Goal: Task Accomplishment & Management: Use online tool/utility

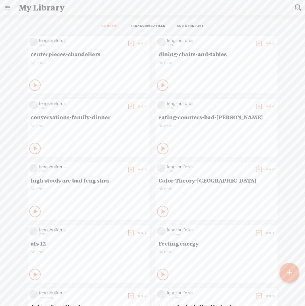
click at [288, 273] on t at bounding box center [289, 272] width 5 height 12
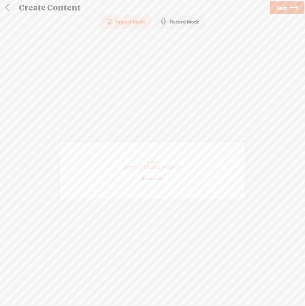
click at [281, 7] on span "Next" at bounding box center [281, 8] width 11 height 14
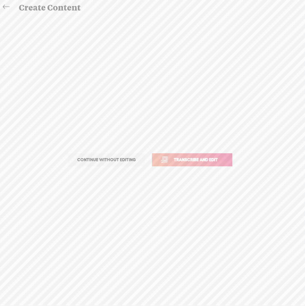
click at [196, 159] on span "Transcribe and edit" at bounding box center [196, 159] width 56 height 7
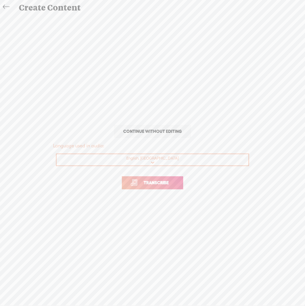
click at [167, 183] on span "Transcribe" at bounding box center [156, 182] width 37 height 7
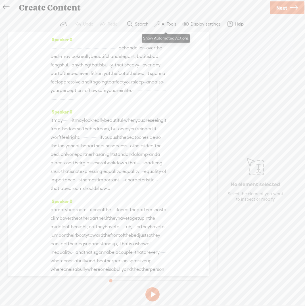
click at [166, 24] on label "AI Tools" at bounding box center [168, 24] width 15 height 6
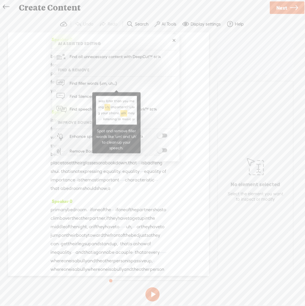
click at [95, 84] on span "Find filler words (um, uh...)" at bounding box center [93, 83] width 51 height 13
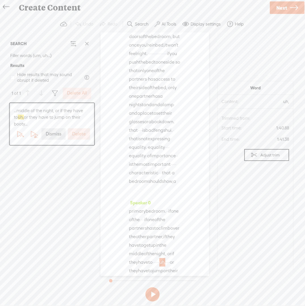
scroll to position [241, 0]
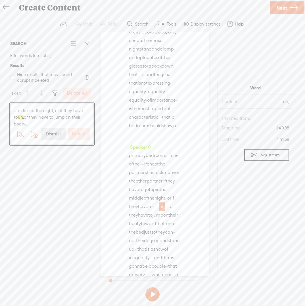
click at [76, 93] on label "Delete All" at bounding box center [77, 93] width 20 height 6
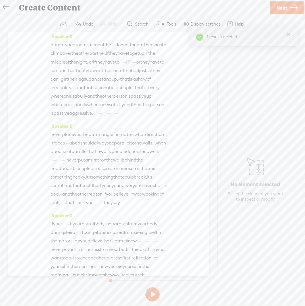
click at [159, 23] on span at bounding box center [157, 24] width 6 height 7
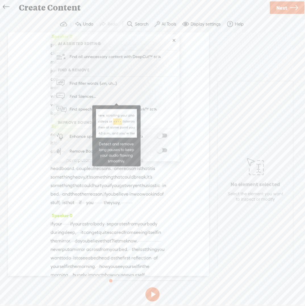
click at [79, 97] on span "Find Silences..." at bounding box center [83, 96] width 30 height 13
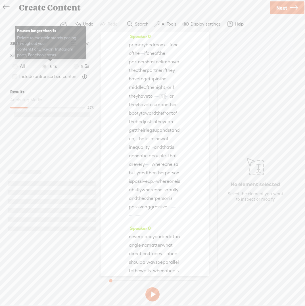
click at [46, 67] on span at bounding box center [44, 66] width 5 height 5
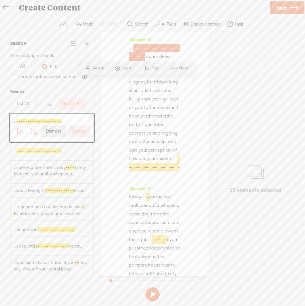
click at [74, 103] on label "Delete All" at bounding box center [72, 104] width 20 height 6
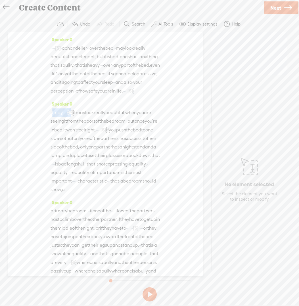
drag, startPoint x: 51, startPoint y: 128, endPoint x: 83, endPoint y: 127, distance: 31.5
click at [83, 127] on div "it may · · · · [S] · · · · it may look really beautiful · when you are seeing i…" at bounding box center [105, 151] width 110 height 86
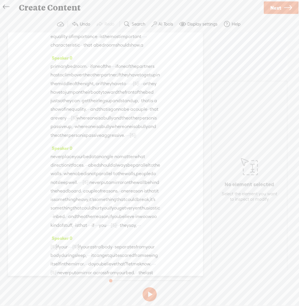
scroll to position [136, 0]
drag, startPoint x: 100, startPoint y: 69, endPoint x: 75, endPoint y: 66, distance: 25.7
click at [75, 49] on div "[S] it may · · · · · · · · it may look really beautiful · when you are seeing i…" at bounding box center [105, 10] width 110 height 77
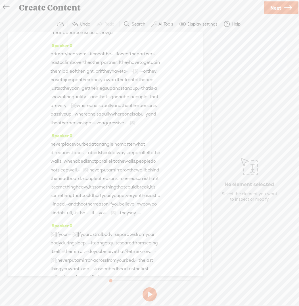
scroll to position [161, 0]
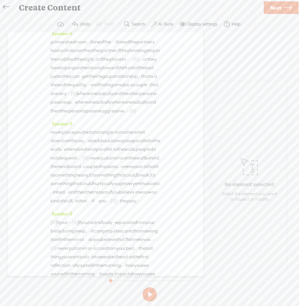
drag, startPoint x: 133, startPoint y: 80, endPoint x: 95, endPoint y: 83, distance: 38.1
click at [95, 83] on div "primary bedroom. · · if one of the · · · · if one of the partners has to climb …" at bounding box center [105, 76] width 110 height 77
drag, startPoint x: 96, startPoint y: 83, endPoint x: 127, endPoint y: 83, distance: 30.6
click at [127, 83] on div "primary bedroom. · · if one of the · · · · if one of the partners has to climb …" at bounding box center [105, 76] width 110 height 77
drag, startPoint x: 112, startPoint y: 107, endPoint x: 79, endPoint y: 116, distance: 33.7
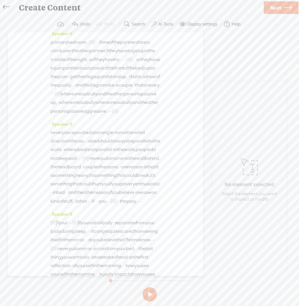
click at [79, 115] on div "primary bedroom. · [S] · if one of the · · · · if one of the partners has to cl…" at bounding box center [105, 77] width 110 height 78
drag, startPoint x: 68, startPoint y: 108, endPoint x: 70, endPoint y: 106, distance: 3.0
click at [89, 64] on span "or" at bounding box center [91, 59] width 4 height 9
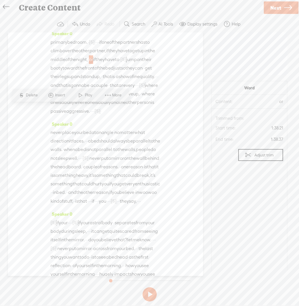
click at [78, 96] on span at bounding box center [80, 95] width 9 height 10
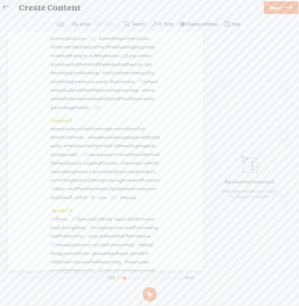
scroll to position [164, 0]
click at [69, 77] on span "legs" at bounding box center [64, 73] width 9 height 9
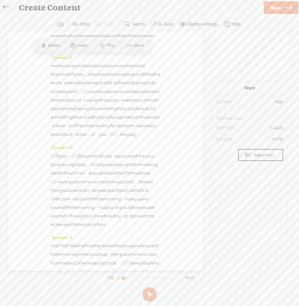
scroll to position [228, 0]
click at [110, 22] on span "that" at bounding box center [114, 18] width 9 height 9
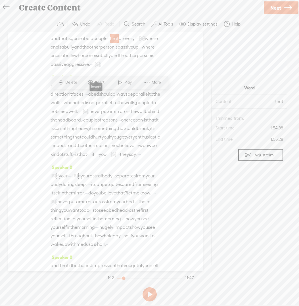
scroll to position [205, 0]
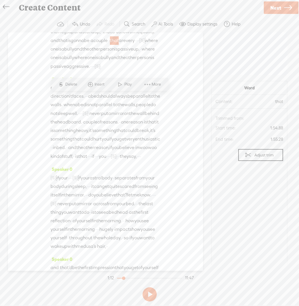
click at [168, 57] on div "Speaker 0 · · · · [S] · · · · · · · · · · · · · · · · · · · · · · · · · · · · ·…" at bounding box center [105, 151] width 195 height 238
click at [106, 10] on span "partner," at bounding box center [97, 6] width 16 height 9
drag, startPoint x: 104, startPoint y: 97, endPoint x: 149, endPoint y: 94, distance: 44.9
click at [149, 71] on div "primary bedroom. · [S] · if one of the · · · · if one of the partners has to cl…" at bounding box center [105, 32] width 110 height 78
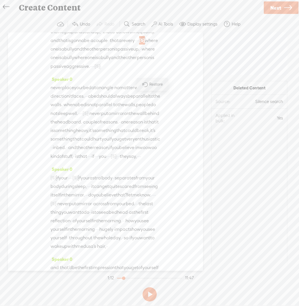
drag, startPoint x: 157, startPoint y: 96, endPoint x: 108, endPoint y: 96, distance: 48.8
click at [108, 96] on div "Speaker 0 · · · · [S] · · · · · · · · · · · · · · · · · · · · · · · · · · · · ·…" at bounding box center [105, 151] width 195 height 238
drag, startPoint x: 106, startPoint y: 97, endPoint x: 152, endPoint y: 96, distance: 46.2
click at [152, 71] on div "primary bedroom. · [S] · if one of the · · · · if one of the partners has to cl…" at bounding box center [105, 32] width 110 height 78
click at [90, 45] on span "a" at bounding box center [91, 40] width 3 height 9
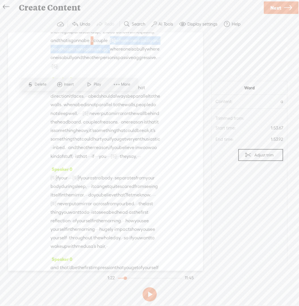
drag, startPoint x: 103, startPoint y: 96, endPoint x: 147, endPoint y: 104, distance: 44.7
click at [147, 71] on div "primary bedroom. · [S] · if one of the · · · · if one of the partners has to cl…" at bounding box center [105, 32] width 110 height 78
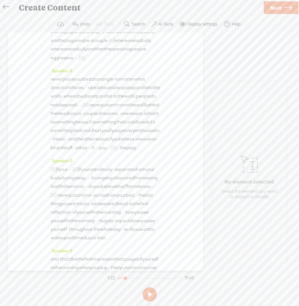
click at [93, 45] on span "couple" at bounding box center [100, 40] width 14 height 9
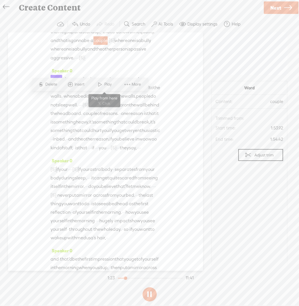
click at [98, 85] on span at bounding box center [100, 84] width 9 height 10
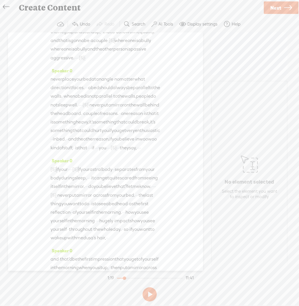
drag, startPoint x: 99, startPoint y: 99, endPoint x: 61, endPoint y: 108, distance: 39.0
click at [61, 62] on div "primary bedroom. · [S] · if one of the · · · · if one of the partners has to cl…" at bounding box center [105, 27] width 110 height 69
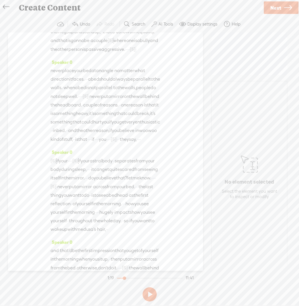
click at [90, 45] on span "a" at bounding box center [91, 40] width 3 height 9
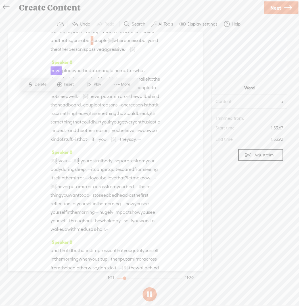
click at [71, 45] on span "gonna" at bounding box center [77, 40] width 13 height 9
click at [73, 84] on span at bounding box center [69, 84] width 9 height 10
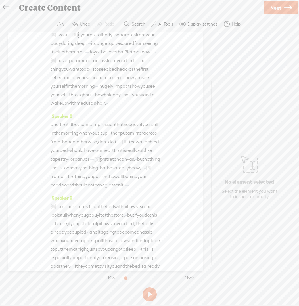
scroll to position [333, 0]
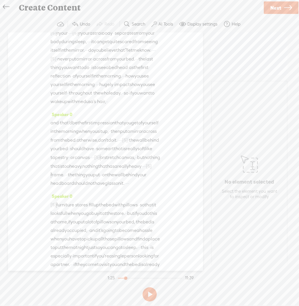
drag, startPoint x: 107, startPoint y: 102, endPoint x: 90, endPoint y: 132, distance: 35.3
click at [90, 132] on div "Speaker 0 · · · · [S] · · · · · · · · · · · · · · · · · · · · · · · · · · · · ·…" at bounding box center [105, 151] width 195 height 238
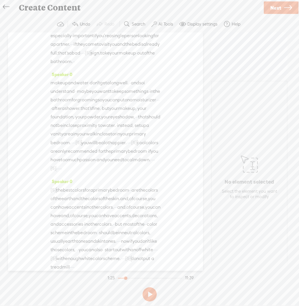
scroll to position [548, 0]
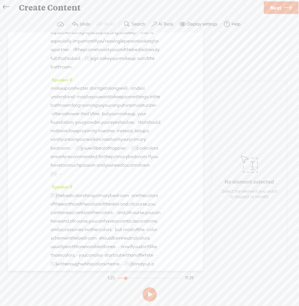
drag, startPoint x: 122, startPoint y: 66, endPoint x: 151, endPoint y: 65, distance: 29.5
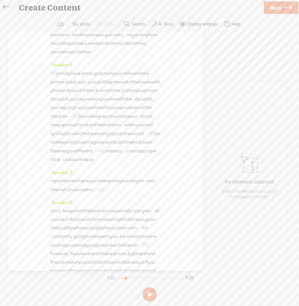
scroll to position [866, 0]
drag, startPoint x: 72, startPoint y: 84, endPoint x: 61, endPoint y: 98, distance: 17.8
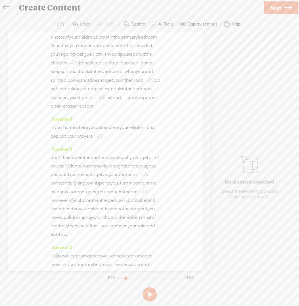
scroll to position [922, 0]
drag, startPoint x: 73, startPoint y: 72, endPoint x: 73, endPoint y: 94, distance: 22.4
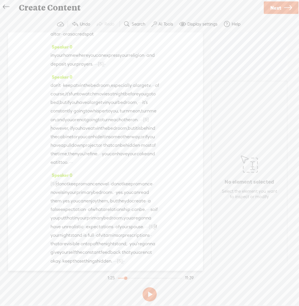
scroll to position [989, 0]
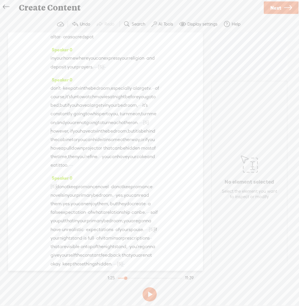
drag, startPoint x: 117, startPoint y: 58, endPoint x: 152, endPoint y: 57, distance: 35.2
drag, startPoint x: 119, startPoint y: 58, endPoint x: 107, endPoint y: 58, distance: 11.1
drag, startPoint x: 100, startPoint y: 83, endPoint x: 87, endPoint y: 94, distance: 17.0
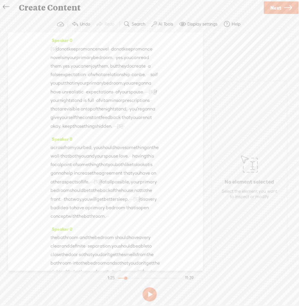
scroll to position [1109, 0]
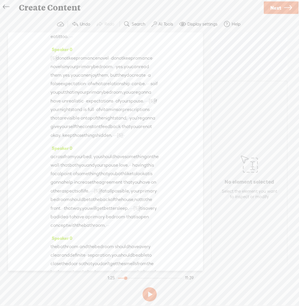
drag, startPoint x: 129, startPoint y: 79, endPoint x: 121, endPoint y: 87, distance: 11.6
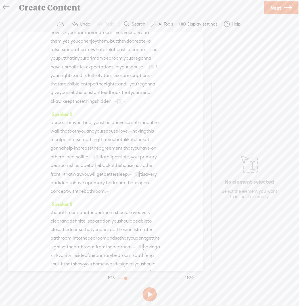
scroll to position [1144, 0]
drag, startPoint x: 110, startPoint y: 88, endPoint x: 54, endPoint y: 88, distance: 55.6
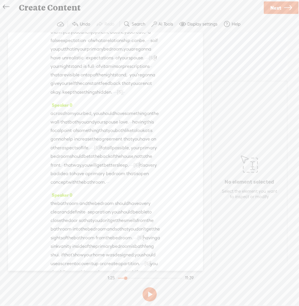
drag, startPoint x: 60, startPoint y: 87, endPoint x: 49, endPoint y: 87, distance: 11.4
click at [49, 87] on div "Speaker 0 · · · · [S] · · · · · · · · · · · · · · · · · · · · · · · · · · · · ·…" at bounding box center [105, 151] width 195 height 238
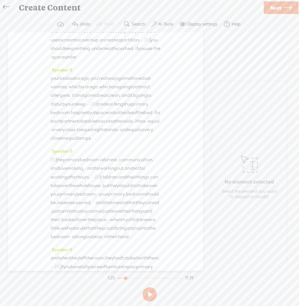
scroll to position [1365, 0]
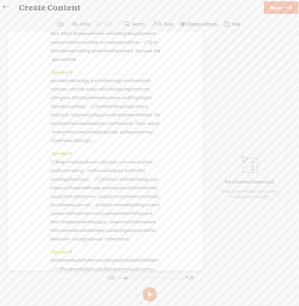
drag, startPoint x: 119, startPoint y: 58, endPoint x: 51, endPoint y: 56, distance: 68.4
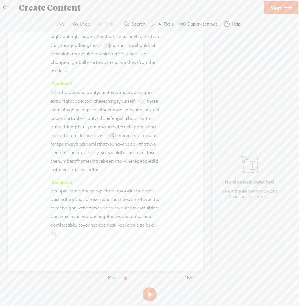
scroll to position [1745, 0]
drag, startPoint x: 137, startPoint y: 49, endPoint x: 96, endPoint y: 49, distance: 40.3
drag, startPoint x: 105, startPoint y: 84, endPoint x: 104, endPoint y: 90, distance: 6.0
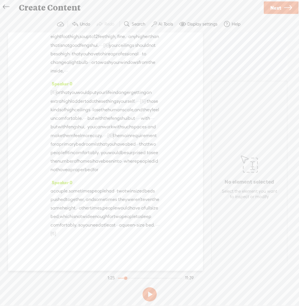
click at [104, 90] on div "[S] · · · · · · · or that you would put your life in danger getting an extra hi…" at bounding box center [105, 131] width 110 height 86
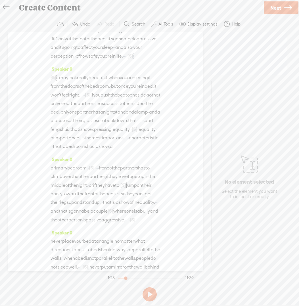
scroll to position [0, 0]
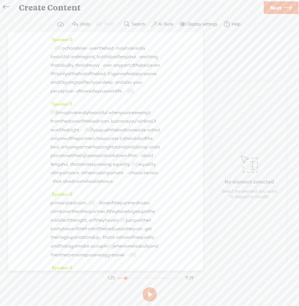
click at [169, 22] on label "AI Tools" at bounding box center [165, 24] width 15 height 6
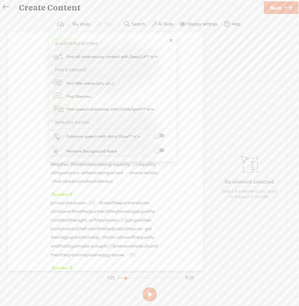
click at [159, 135] on span at bounding box center [159, 136] width 10 height 4
click at [158, 134] on span at bounding box center [159, 136] width 10 height 4
click at [165, 182] on div "Speaker 0 · · · · [S] · · · · · · · · · · · · · · · · · · · · · · · · · · · · ·…" at bounding box center [105, 151] width 195 height 238
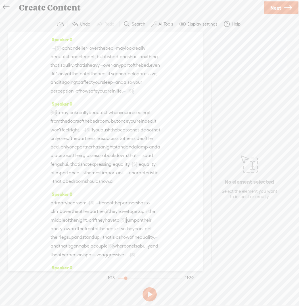
click at [87, 49] on span "chandelier" at bounding box center [76, 48] width 22 height 9
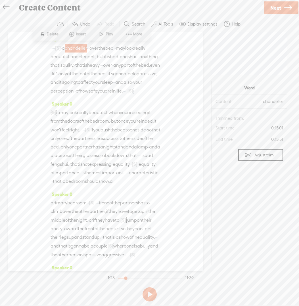
click at [87, 49] on span "chandelier" at bounding box center [76, 48] width 22 height 9
click at [164, 115] on div "Speaker 0 · · · · [S] · · · · · · · · · · · · · · · · · · · · · · · · · · · · ·…" at bounding box center [105, 151] width 195 height 238
click at [84, 134] on span "·" at bounding box center [83, 130] width 1 height 9
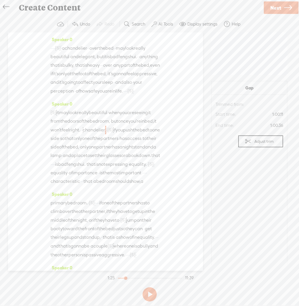
click at [69, 134] on span "feel" at bounding box center [66, 130] width 8 height 9
click at [125, 133] on span at bounding box center [127, 132] width 9 height 10
click at [69, 134] on span "feel" at bounding box center [66, 130] width 8 height 9
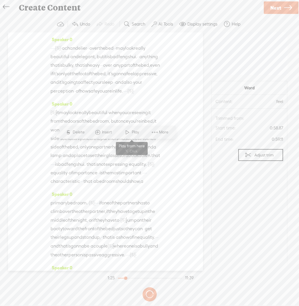
click at [127, 132] on span at bounding box center [127, 132] width 9 height 10
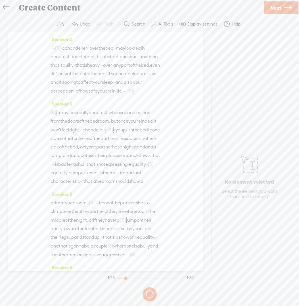
click at [120, 117] on span "when" at bounding box center [113, 112] width 11 height 9
click at [138, 115] on span at bounding box center [138, 115] width 9 height 10
click at [120, 117] on span "when" at bounding box center [113, 112] width 11 height 9
click at [137, 115] on span at bounding box center [138, 115] width 9 height 10
click at [120, 117] on span "when" at bounding box center [113, 112] width 11 height 9
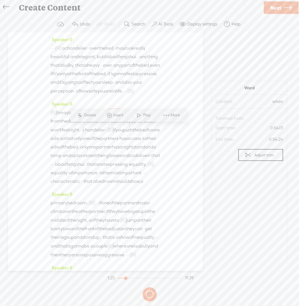
click at [120, 117] on span "when" at bounding box center [113, 112] width 11 height 9
click at [80, 87] on span "to" at bounding box center [78, 82] width 4 height 9
click at [73, 95] on span "perception" at bounding box center [61, 91] width 23 height 9
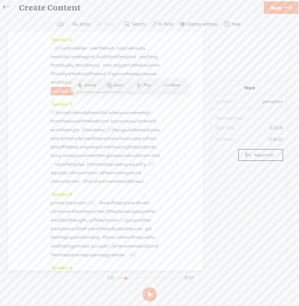
click at [73, 95] on span "perception" at bounding box center [61, 91] width 23 height 9
click at [138, 85] on span at bounding box center [139, 85] width 9 height 10
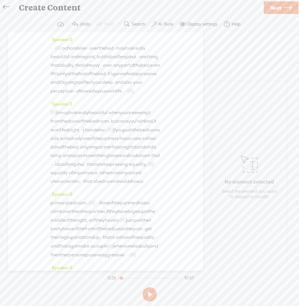
drag, startPoint x: 113, startPoint y: 106, endPoint x: 126, endPoint y: 107, distance: 13.3
click at [126, 95] on div "· · · · [S] · · · · · · · · · · · · · · · · · · · · · · · · · · · · · · · · · ·…" at bounding box center [105, 70] width 110 height 52
click at [115, 95] on span "life." at bounding box center [118, 91] width 7 height 9
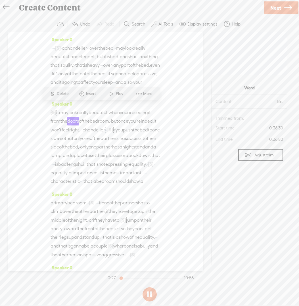
click at [111, 96] on span at bounding box center [111, 93] width 9 height 10
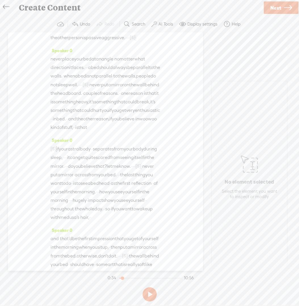
scroll to position [218, 0]
click at [127, 41] on span "·" at bounding box center [126, 37] width 1 height 9
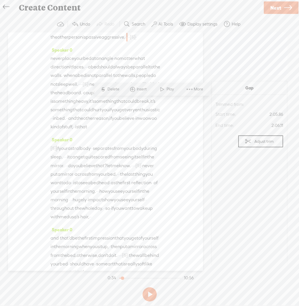
click at [127, 41] on span "·" at bounding box center [126, 37] width 1 height 9
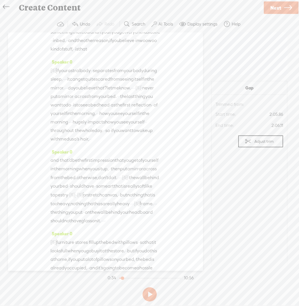
scroll to position [300, 0]
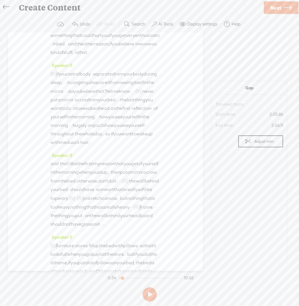
click at [81, 14] on span "·" at bounding box center [80, 10] width 1 height 9
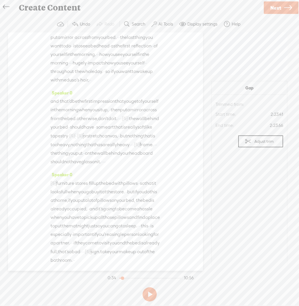
scroll to position [368, 0]
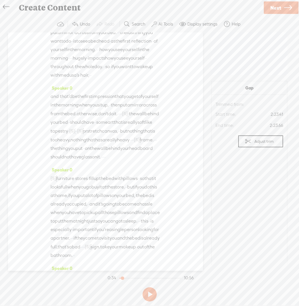
click at [134, 28] on span "·" at bounding box center [134, 24] width 1 height 9
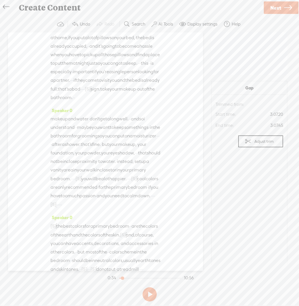
scroll to position [526, 0]
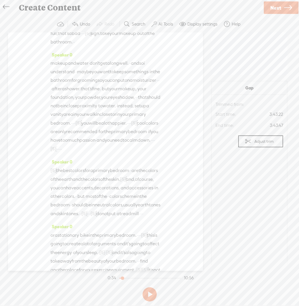
scroll to position [582, 0]
drag, startPoint x: 109, startPoint y: 84, endPoint x: 105, endPoint y: 84, distance: 3.4
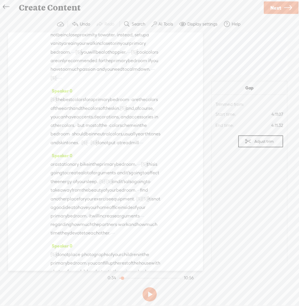
scroll to position [661, 0]
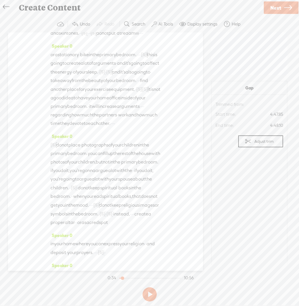
scroll to position [771, 0]
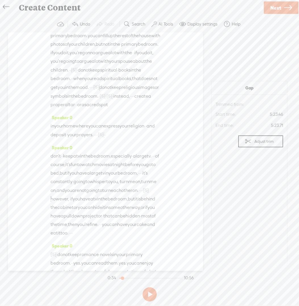
scroll to position [888, 0]
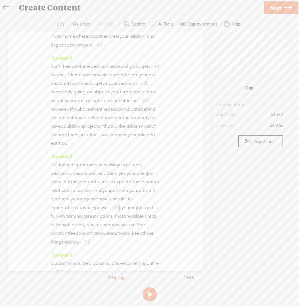
scroll to position [978, 0]
click at [159, 158] on div "Speaker 0 · · · · [S] · · · · · · · · · · · · · · · · · · · · · · · · · · · · ·…" at bounding box center [105, 151] width 195 height 238
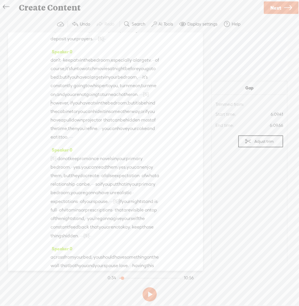
scroll to position [981, 0]
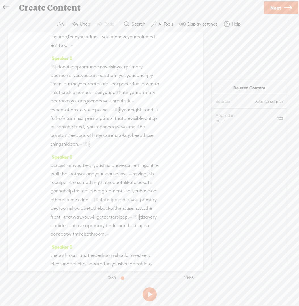
scroll to position [1076, 0]
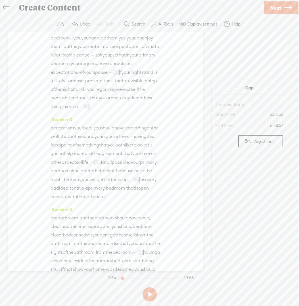
scroll to position [1121, 0]
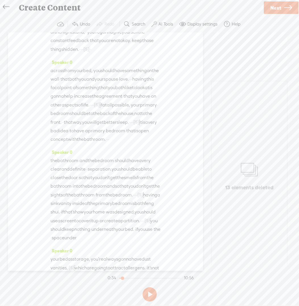
scroll to position [1180, 0]
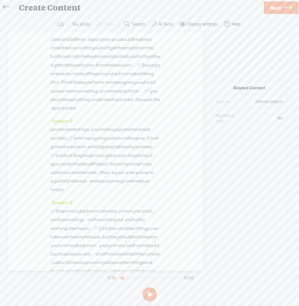
scroll to position [1311, 0]
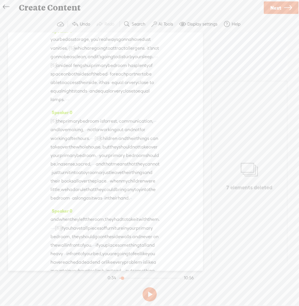
scroll to position [1398, 0]
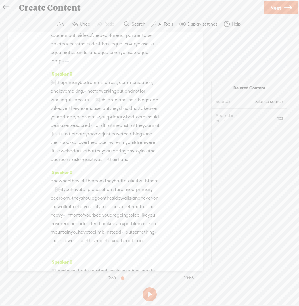
scroll to position [1434, 0]
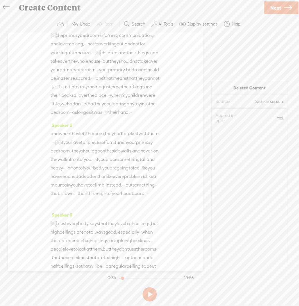
scroll to position [1484, 0]
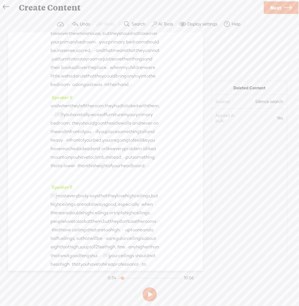
scroll to position [1514, 0]
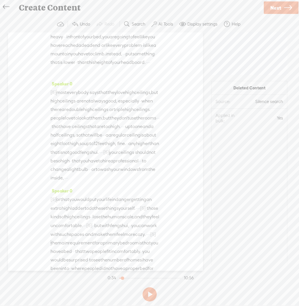
scroll to position [1616, 0]
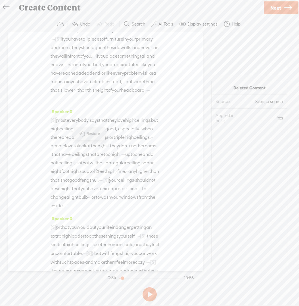
scroll to position [1593, 0]
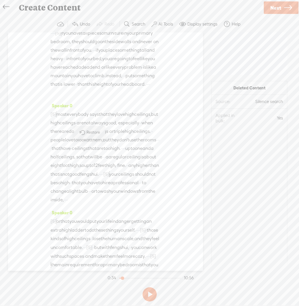
click at [168, 140] on div "Speaker 0 · · · · [S] · · · · · · · · · · · · · · · · · · · · · · · · · · · · ·…" at bounding box center [105, 151] width 195 height 238
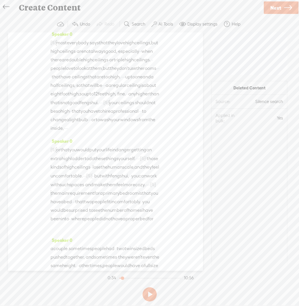
scroll to position [1665, 0]
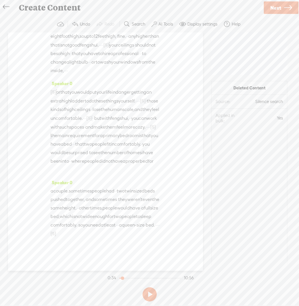
scroll to position [1727, 0]
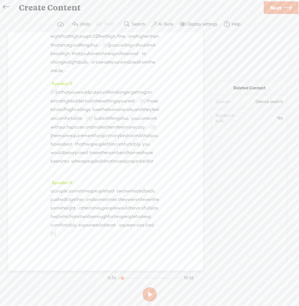
scroll to position [2194, 0]
click at [150, 129] on span "[S]" at bounding box center [153, 126] width 6 height 5
click at [268, 8] on link "Next" at bounding box center [280, 7] width 35 height 12
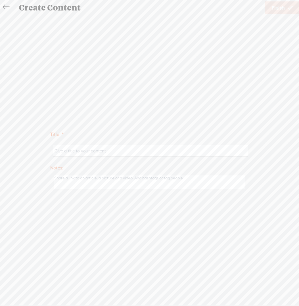
click at [189, 153] on input "text" at bounding box center [150, 150] width 194 height 11
type input "primary bedroom social media videos - 2"
click at [281, 10] on span "Finish" at bounding box center [277, 8] width 13 height 14
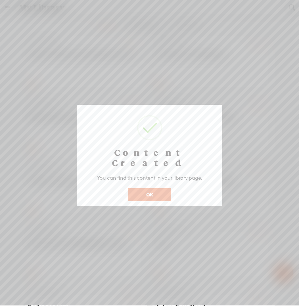
click at [138, 188] on button "OK" at bounding box center [149, 194] width 43 height 13
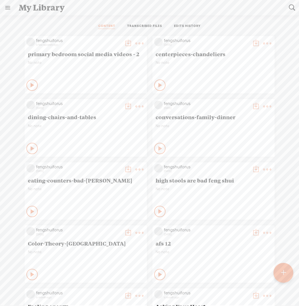
click at [124, 42] on t at bounding box center [128, 43] width 8 height 8
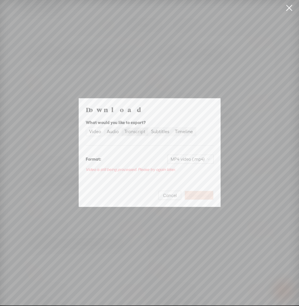
click at [133, 130] on div "Transcript" at bounding box center [134, 132] width 21 height 8
click at [121, 128] on input "Transcript" at bounding box center [121, 128] width 0 height 0
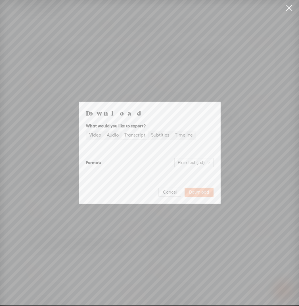
click at [202, 194] on span "Download" at bounding box center [199, 192] width 20 height 6
